Goal: Task Accomplishment & Management: Use online tool/utility

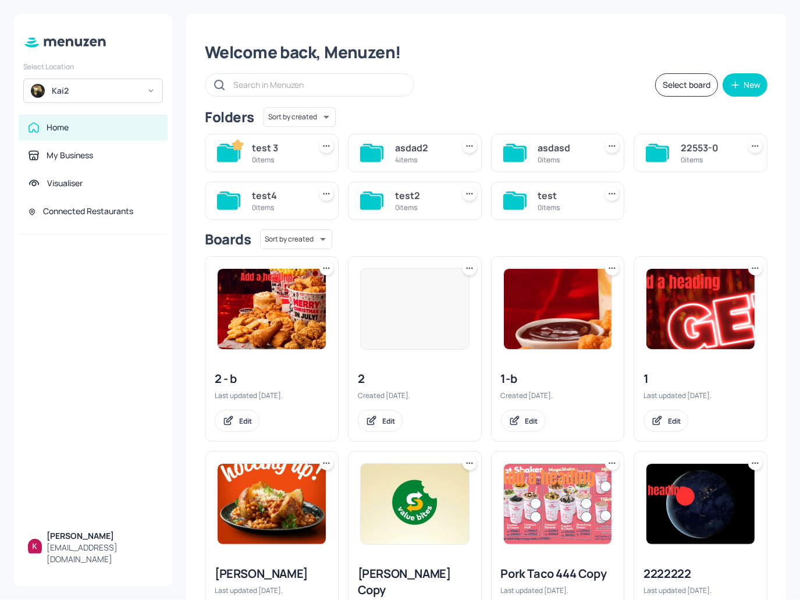
click at [728, 314] on img at bounding box center [700, 309] width 108 height 80
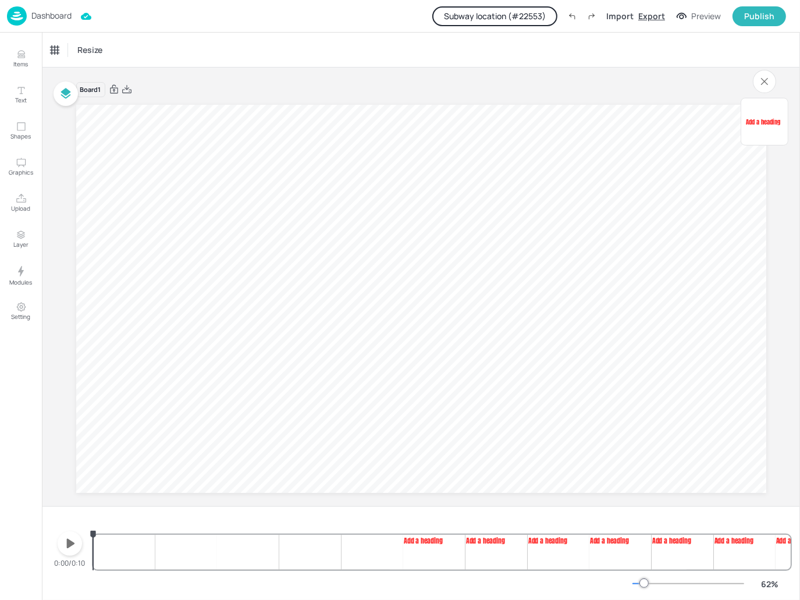
click at [650, 16] on div "Export" at bounding box center [651, 16] width 27 height 12
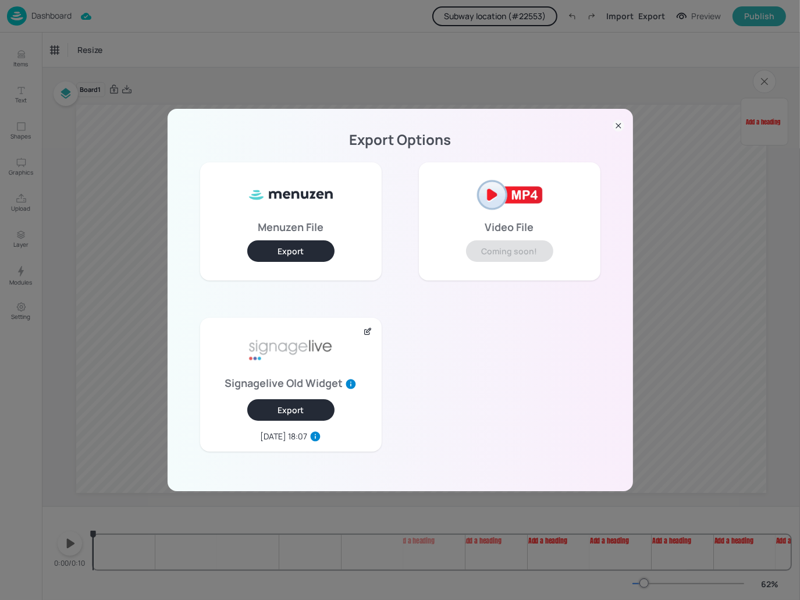
click at [304, 406] on button "Export" at bounding box center [290, 410] width 87 height 22
click at [369, 327] on icon at bounding box center [368, 331] width 10 height 9
